Goal: Task Accomplishment & Management: Complete application form

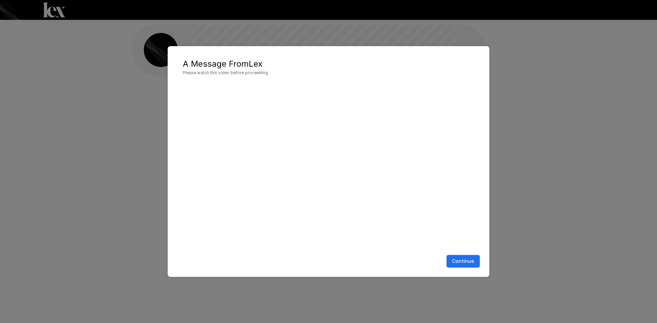
click at [470, 260] on button "Continue" at bounding box center [462, 261] width 33 height 13
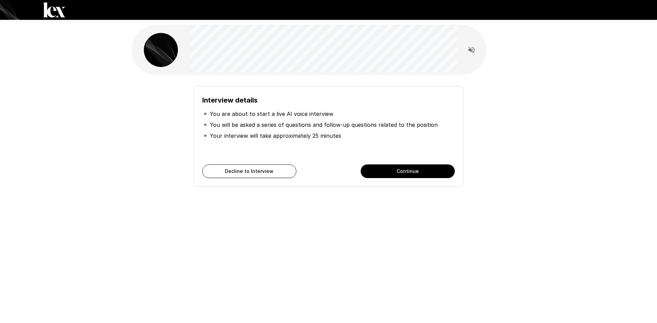
click at [405, 173] on button "Continue" at bounding box center [407, 171] width 94 height 14
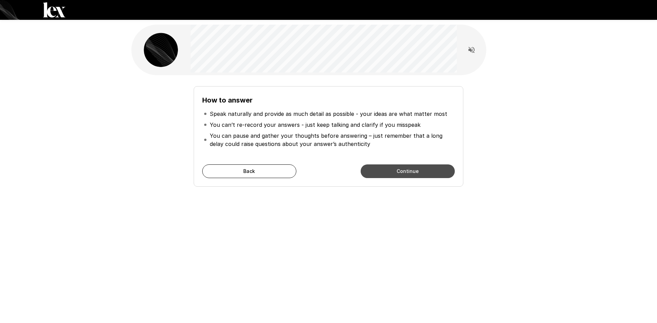
click at [410, 169] on button "Continue" at bounding box center [407, 171] width 94 height 14
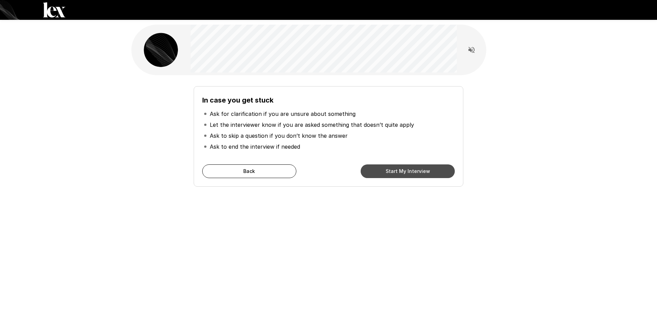
click at [422, 173] on button "Start My Interview" at bounding box center [407, 171] width 94 height 14
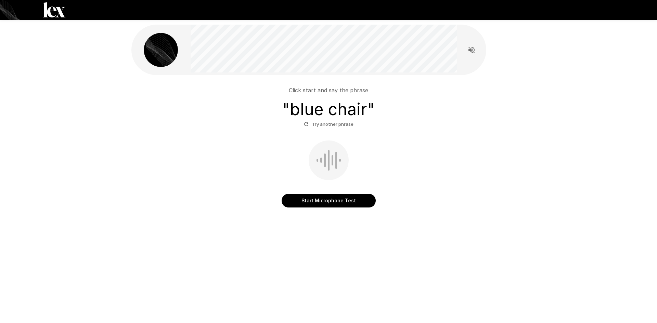
click at [326, 202] on button "Start Microphone Test" at bounding box center [328, 201] width 94 height 14
click at [351, 197] on button "Stop & Submit" at bounding box center [328, 201] width 94 height 14
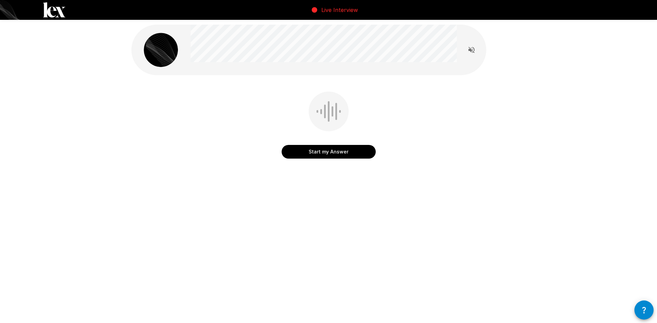
click at [331, 153] on button "Start my Answer" at bounding box center [328, 152] width 94 height 14
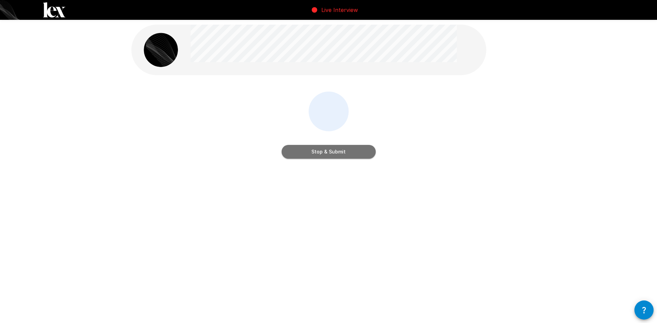
click at [333, 151] on button "Stop & Submit" at bounding box center [328, 152] width 94 height 14
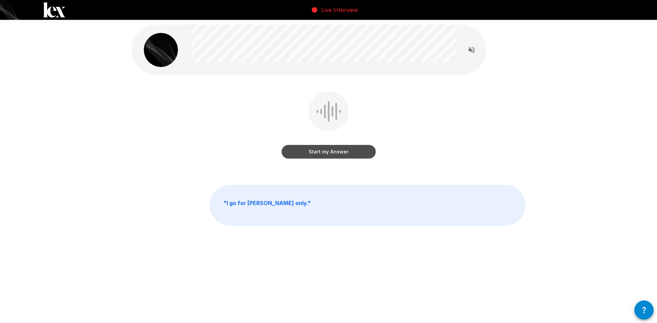
click at [333, 151] on button "Start my Answer" at bounding box center [328, 152] width 94 height 14
click at [350, 150] on button "Stop & Submit" at bounding box center [328, 152] width 94 height 14
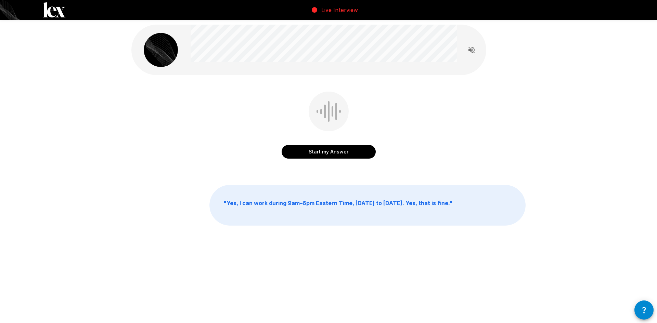
click at [329, 153] on button "Start my Answer" at bounding box center [328, 152] width 94 height 14
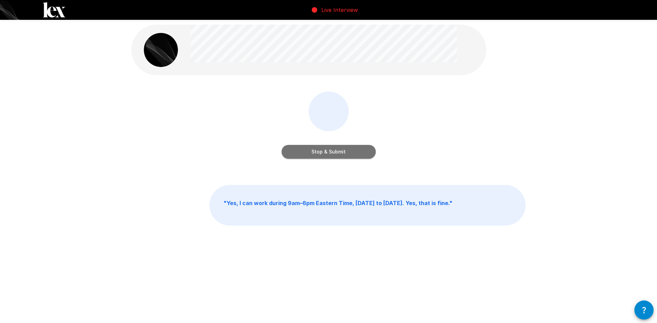
click at [361, 153] on button "Stop & Submit" at bounding box center [328, 152] width 94 height 14
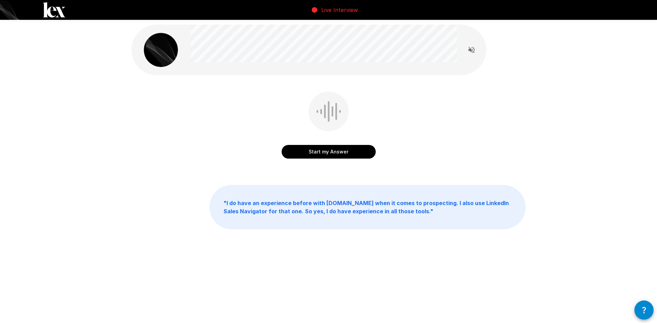
click at [330, 150] on button "Start my Answer" at bounding box center [328, 152] width 94 height 14
click at [348, 155] on button "Stop & Submit" at bounding box center [328, 152] width 94 height 14
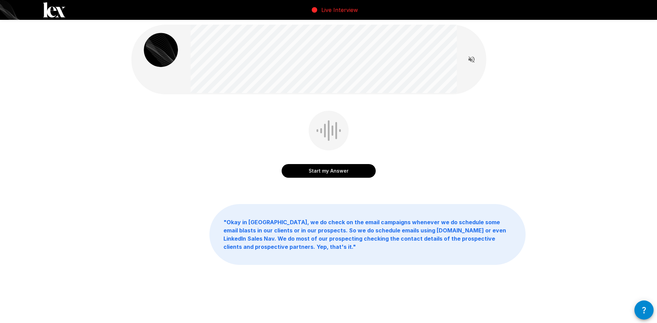
click at [316, 175] on button "Start my Answer" at bounding box center [328, 171] width 94 height 14
click at [326, 173] on button "Stop & Submit" at bounding box center [328, 171] width 94 height 14
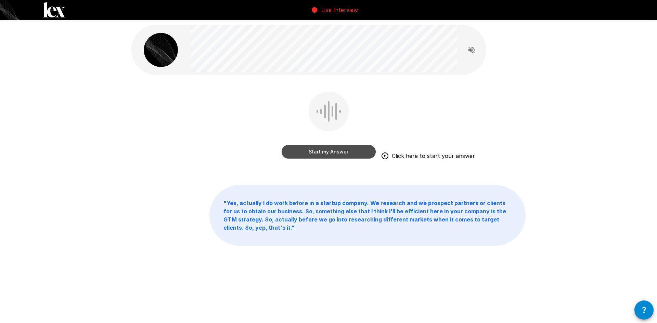
click at [342, 151] on button "Start my Answer" at bounding box center [328, 152] width 94 height 14
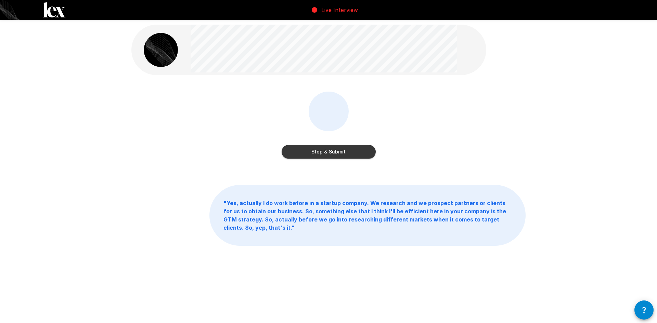
click at [339, 154] on button "Stop & Submit" at bounding box center [328, 152] width 94 height 14
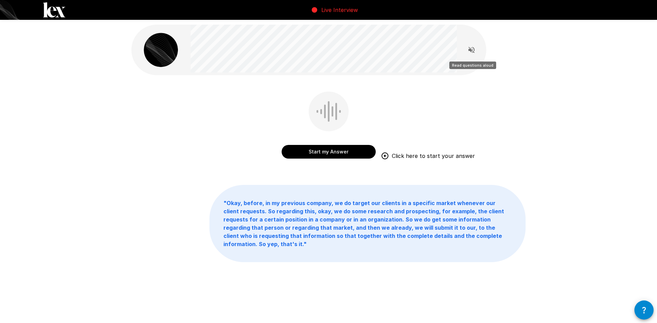
click at [471, 49] on icon "Read questions aloud" at bounding box center [471, 50] width 8 height 8
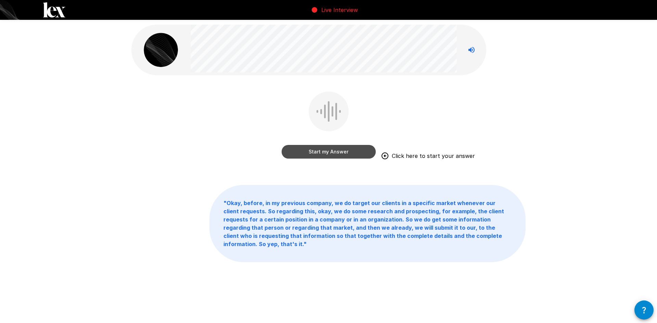
click at [314, 152] on button "Start my Answer" at bounding box center [328, 152] width 94 height 14
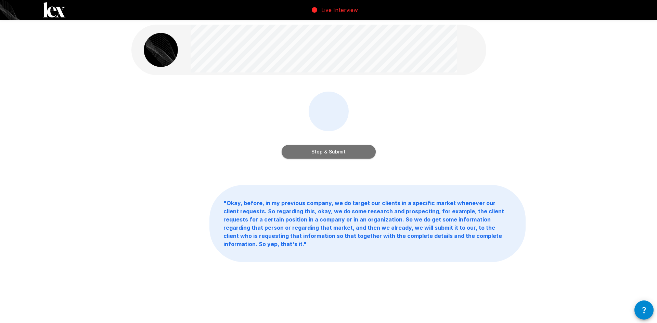
click at [342, 151] on button "Stop & Submit" at bounding box center [328, 152] width 94 height 14
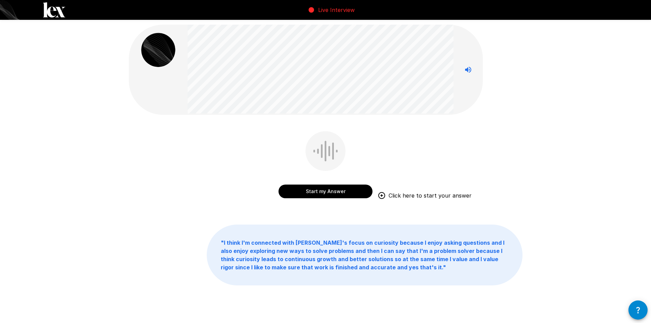
click at [318, 190] on button "Start my Answer" at bounding box center [326, 192] width 94 height 14
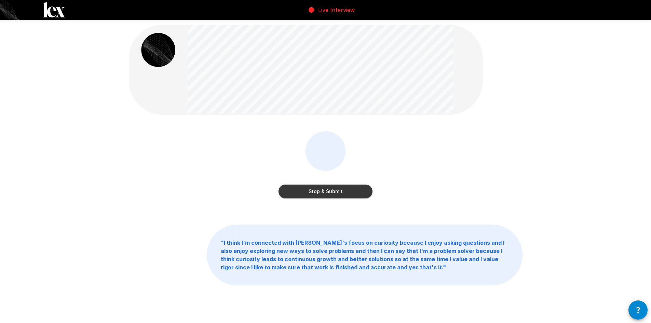
click at [351, 187] on button "Stop & Submit" at bounding box center [326, 192] width 94 height 14
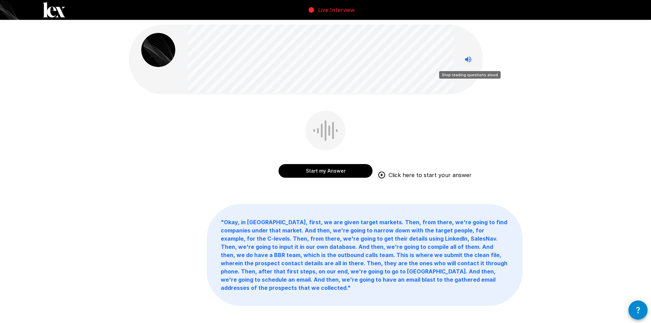
click at [468, 60] on icon "Stop reading questions aloud" at bounding box center [468, 59] width 6 height 6
click at [467, 61] on icon "Read questions aloud" at bounding box center [468, 59] width 8 height 8
click at [334, 173] on button "Start my Answer" at bounding box center [326, 171] width 94 height 14
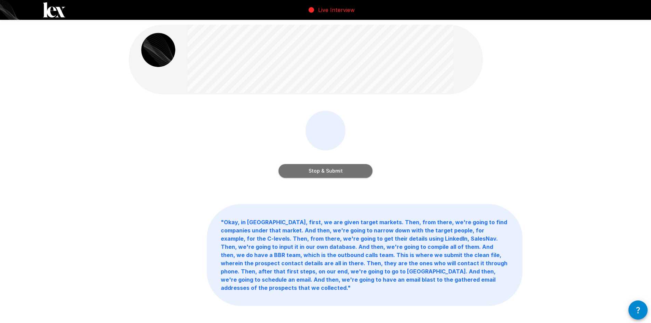
click at [361, 171] on button "Stop & Submit" at bounding box center [326, 171] width 94 height 14
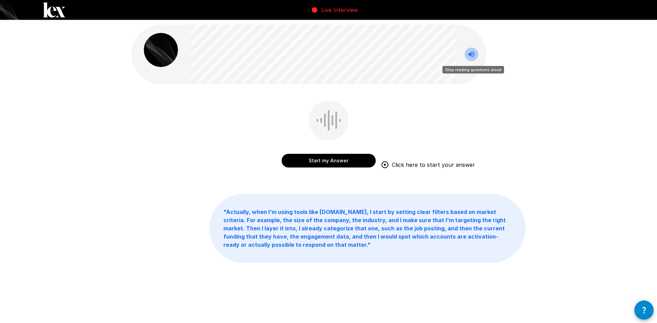
click at [475, 56] on icon "Stop reading questions aloud" at bounding box center [471, 54] width 8 height 8
click at [475, 56] on icon "Read questions aloud" at bounding box center [471, 54] width 8 height 8
click at [316, 160] on button "Start my Answer" at bounding box center [328, 161] width 94 height 14
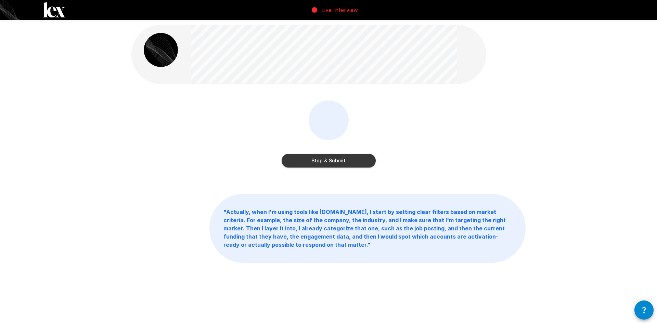
click at [354, 162] on button "Stop & Submit" at bounding box center [328, 161] width 94 height 14
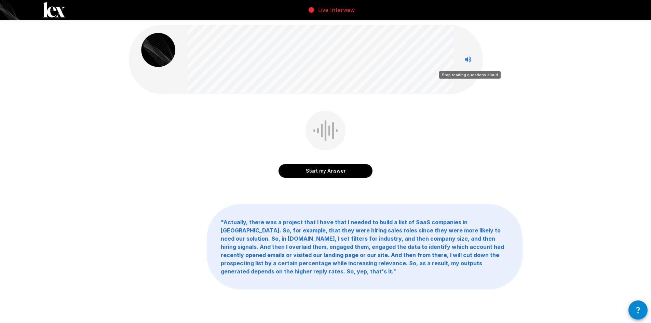
click at [472, 58] on icon "Stop reading questions aloud" at bounding box center [468, 59] width 8 height 8
click at [469, 59] on icon "Read questions aloud" at bounding box center [468, 59] width 8 height 8
click at [310, 172] on button "Start my Answer" at bounding box center [326, 171] width 94 height 14
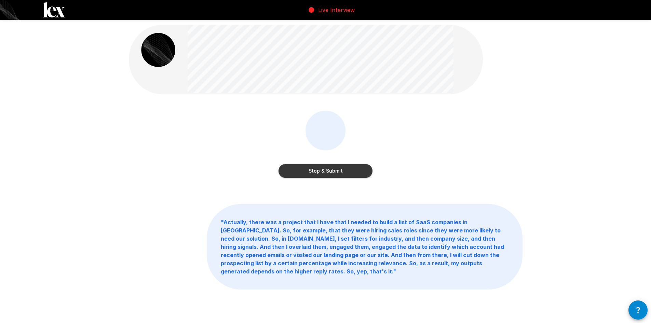
click at [330, 174] on button "Stop & Submit" at bounding box center [326, 171] width 94 height 14
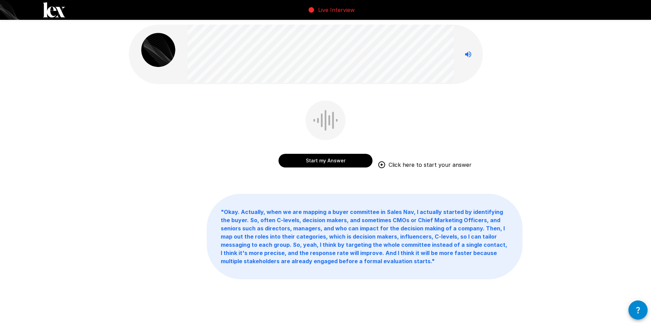
click at [331, 162] on button "Start my Answer" at bounding box center [326, 161] width 94 height 14
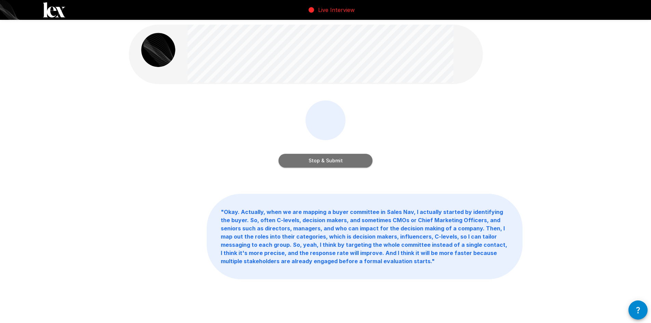
click at [366, 159] on button "Stop & Submit" at bounding box center [326, 161] width 94 height 14
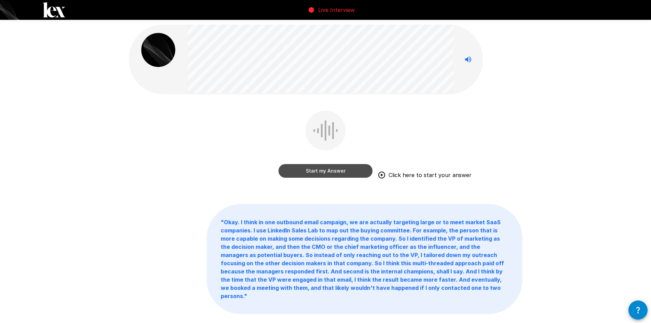
click at [314, 171] on button "Start my Answer" at bounding box center [326, 171] width 94 height 14
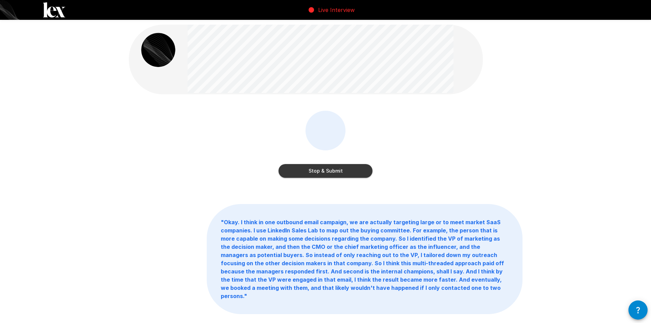
click at [334, 170] on button "Stop & Submit" at bounding box center [326, 171] width 94 height 14
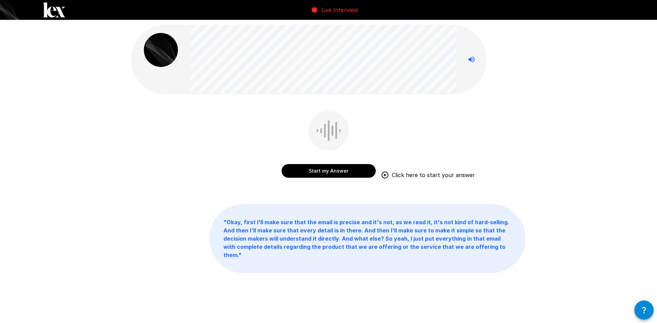
click at [317, 174] on button "Start my Answer" at bounding box center [328, 171] width 94 height 14
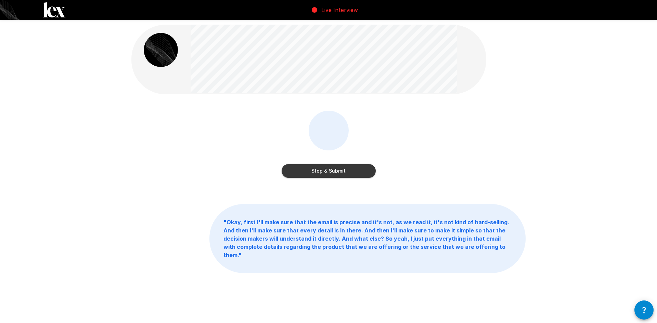
click at [368, 171] on button "Stop & Submit" at bounding box center [328, 171] width 94 height 14
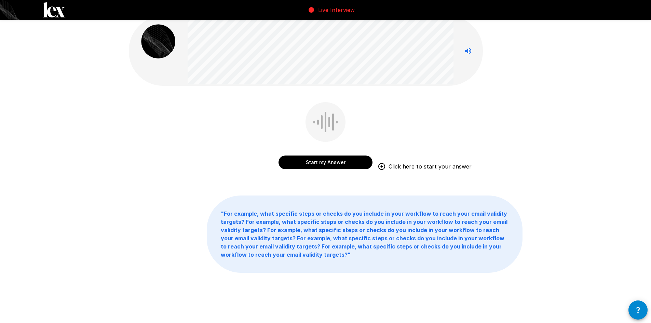
scroll to position [13, 0]
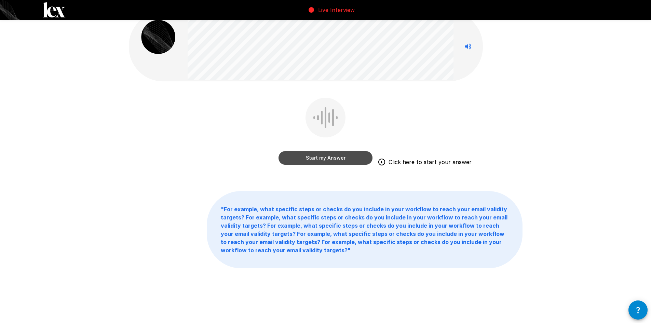
click at [343, 159] on button "Start my Answer" at bounding box center [326, 158] width 94 height 14
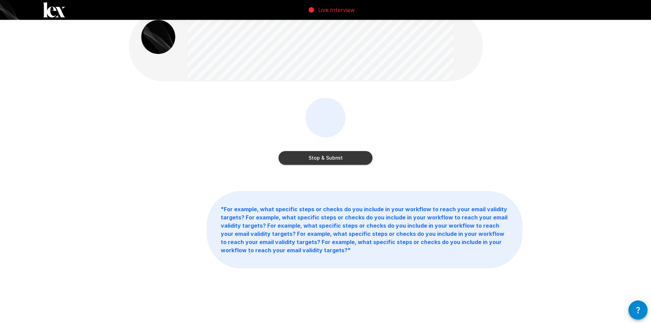
click at [345, 163] on button "Stop & Submit" at bounding box center [326, 158] width 94 height 14
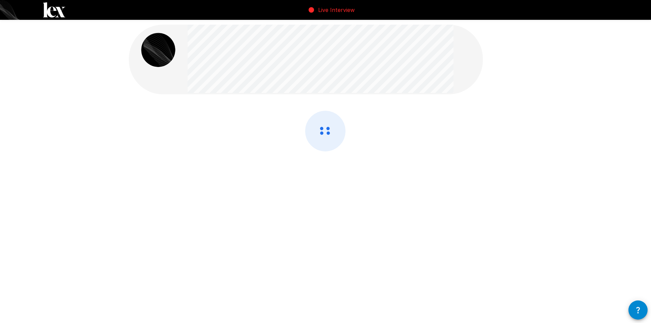
scroll to position [0, 0]
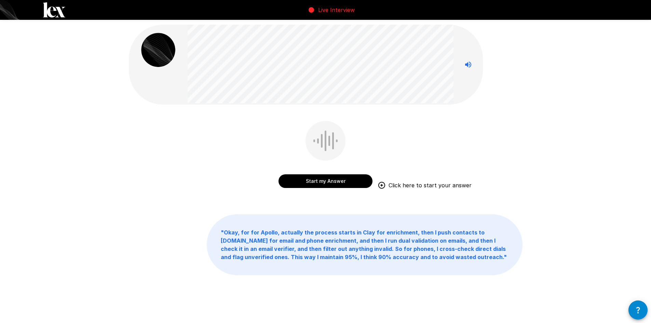
click at [351, 184] on button "Start my Answer" at bounding box center [326, 181] width 94 height 14
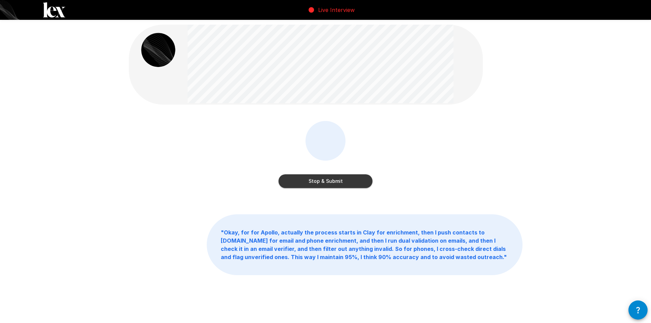
click at [340, 179] on button "Stop & Submit" at bounding box center [326, 181] width 94 height 14
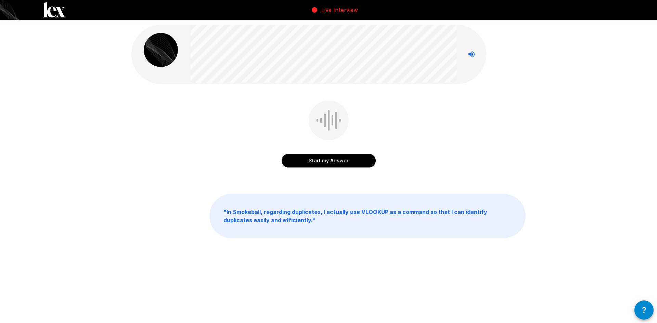
click at [321, 157] on button "Start my Answer" at bounding box center [328, 161] width 94 height 14
click at [358, 166] on button "Stop & Submit" at bounding box center [328, 161] width 94 height 14
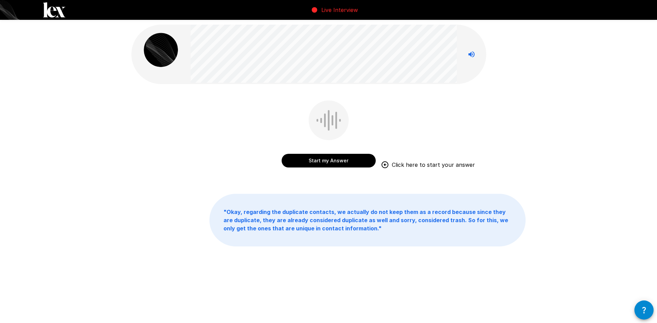
click at [324, 161] on button "Start my Answer" at bounding box center [328, 161] width 94 height 14
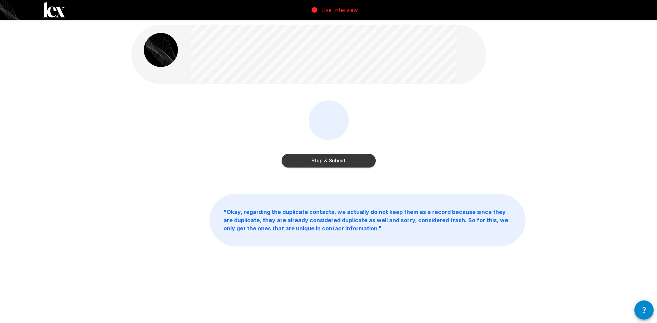
click at [351, 163] on button "Stop & Submit" at bounding box center [328, 161] width 94 height 14
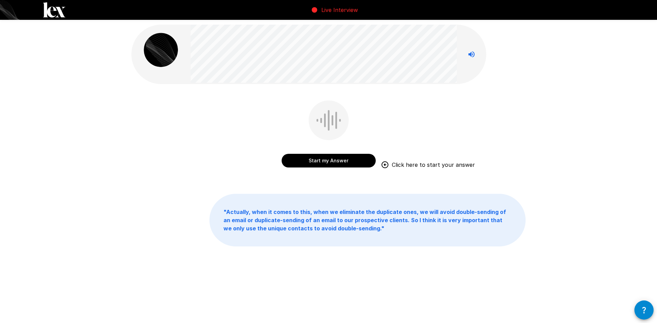
click at [333, 163] on button "Start my Answer" at bounding box center [328, 161] width 94 height 14
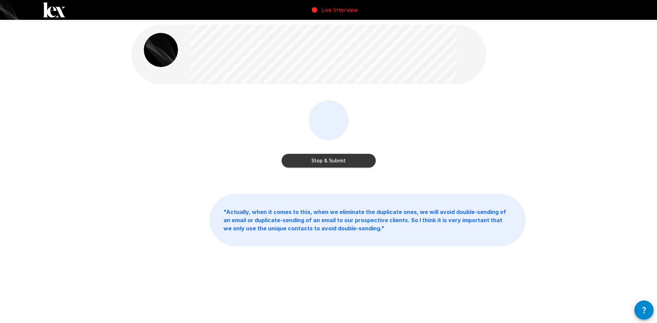
click at [343, 162] on button "Stop & Submit" at bounding box center [328, 161] width 94 height 14
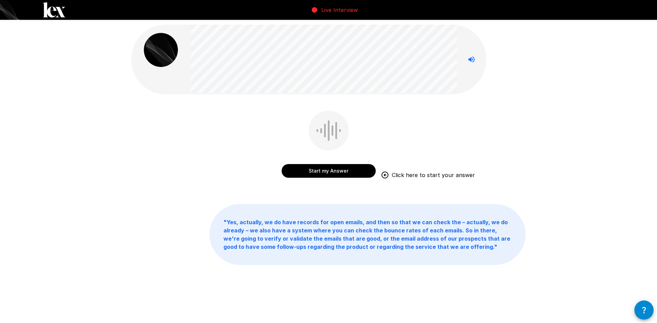
click at [338, 168] on button "Start my Answer" at bounding box center [328, 171] width 94 height 14
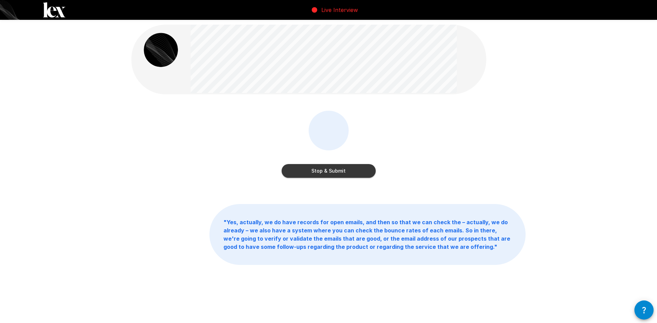
click at [336, 173] on button "Stop & Submit" at bounding box center [328, 171] width 94 height 14
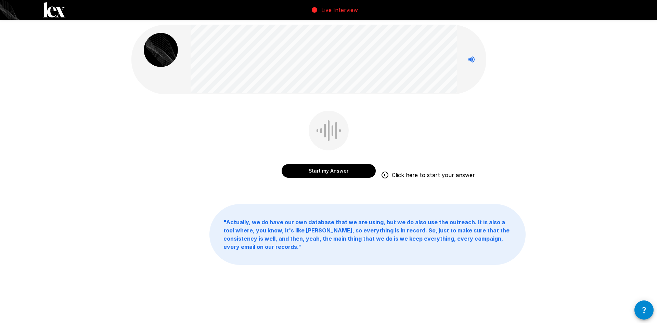
click at [332, 173] on button "Start my Answer" at bounding box center [328, 171] width 94 height 14
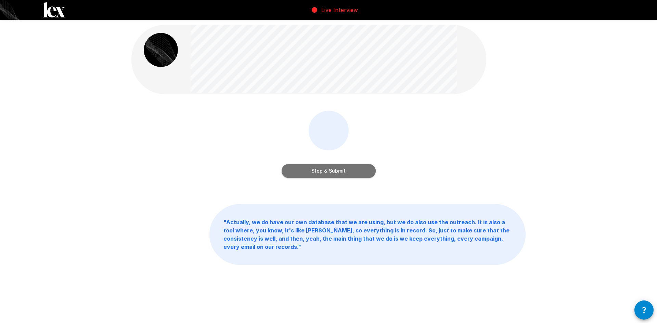
click at [327, 173] on button "Stop & Submit" at bounding box center [328, 171] width 94 height 14
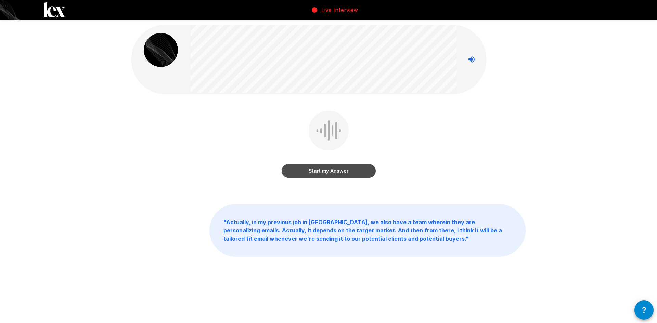
click at [337, 173] on button "Start my Answer" at bounding box center [328, 171] width 94 height 14
click at [367, 176] on button "Stop & Submit" at bounding box center [328, 171] width 94 height 14
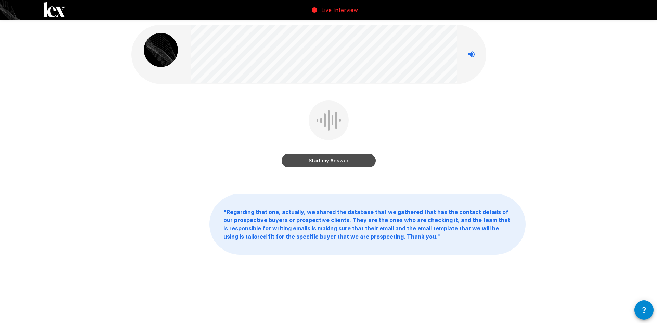
click at [364, 161] on button "Start my Answer" at bounding box center [328, 161] width 94 height 14
click at [364, 161] on button "Stop & Submit" at bounding box center [328, 161] width 94 height 14
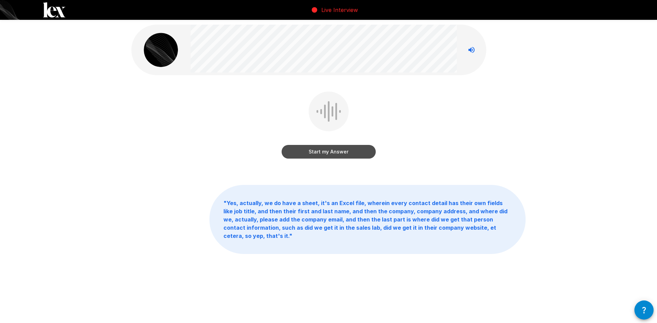
click at [346, 155] on button "Start my Answer" at bounding box center [328, 152] width 94 height 14
click at [346, 155] on button "Stop & Submit" at bounding box center [328, 152] width 94 height 14
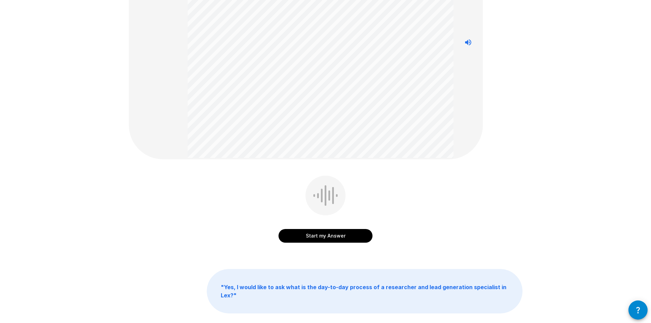
scroll to position [137, 0]
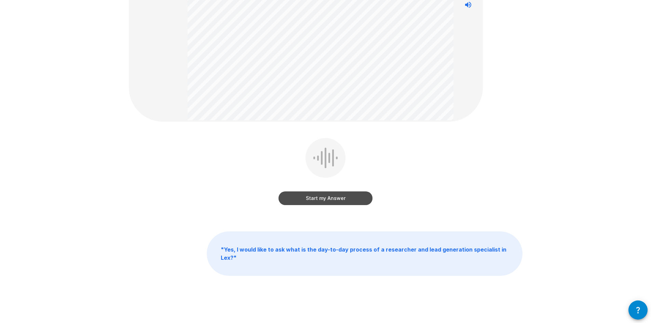
click at [358, 201] on button "Start my Answer" at bounding box center [326, 198] width 94 height 14
click at [341, 201] on button "Stop & Submit" at bounding box center [326, 198] width 94 height 14
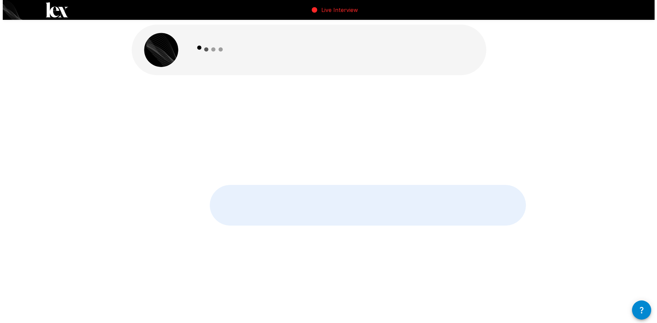
scroll to position [0, 0]
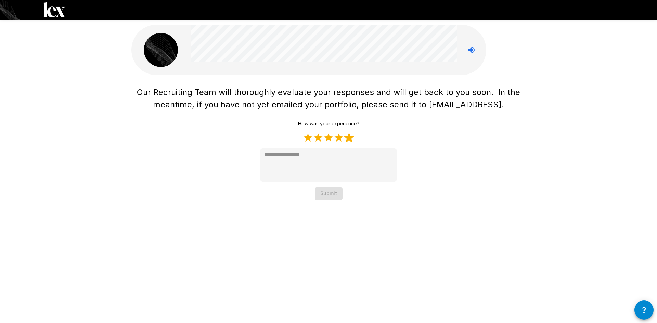
click at [352, 138] on label "5 Stars" at bounding box center [349, 138] width 10 height 10
type textarea "*"
click at [331, 197] on button "Submit" at bounding box center [329, 193] width 28 height 13
